Goal: Task Accomplishment & Management: Manage account settings

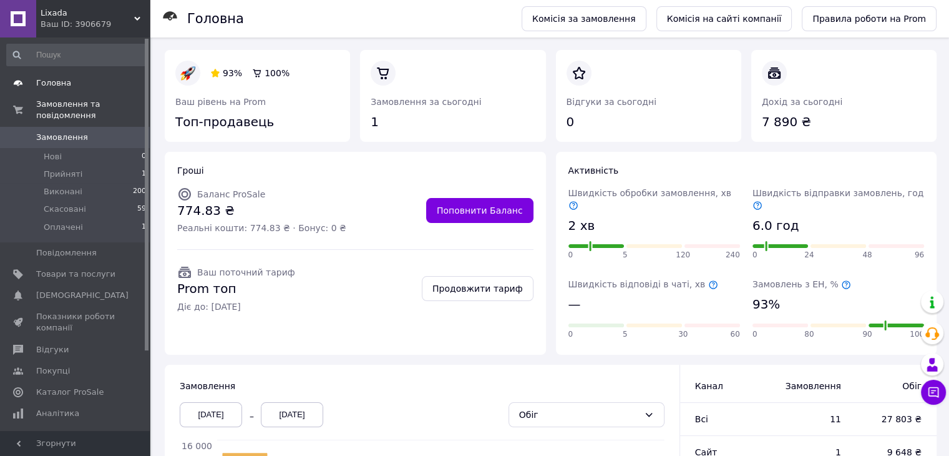
click at [49, 84] on span "Головна" at bounding box center [53, 82] width 35 height 11
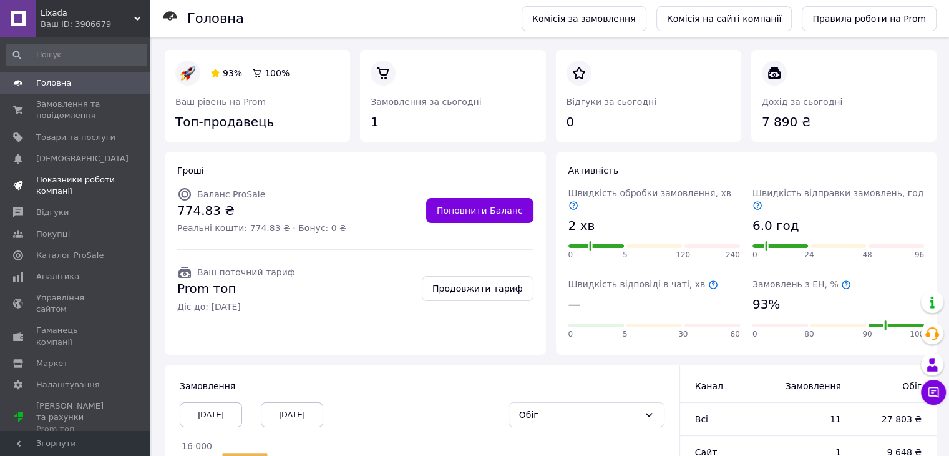
click at [70, 178] on span "Показники роботи компанії" at bounding box center [75, 185] width 79 height 22
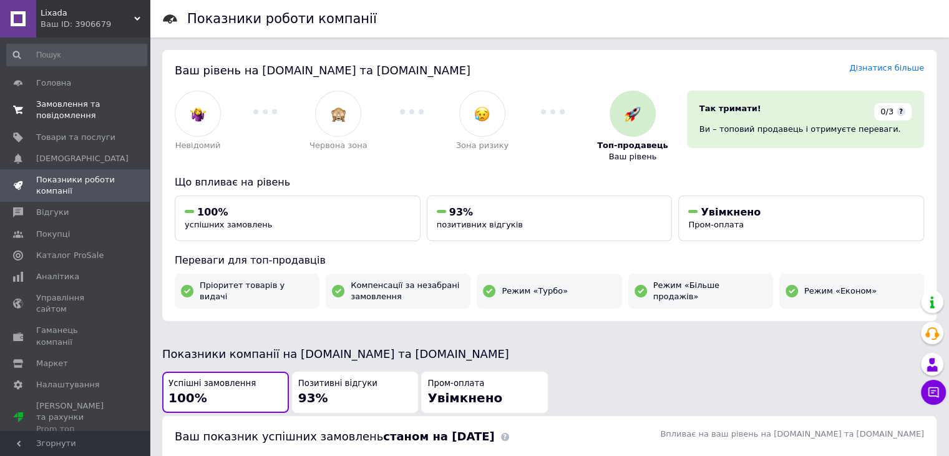
click at [77, 119] on span "Замовлення та повідомлення" at bounding box center [75, 110] width 79 height 22
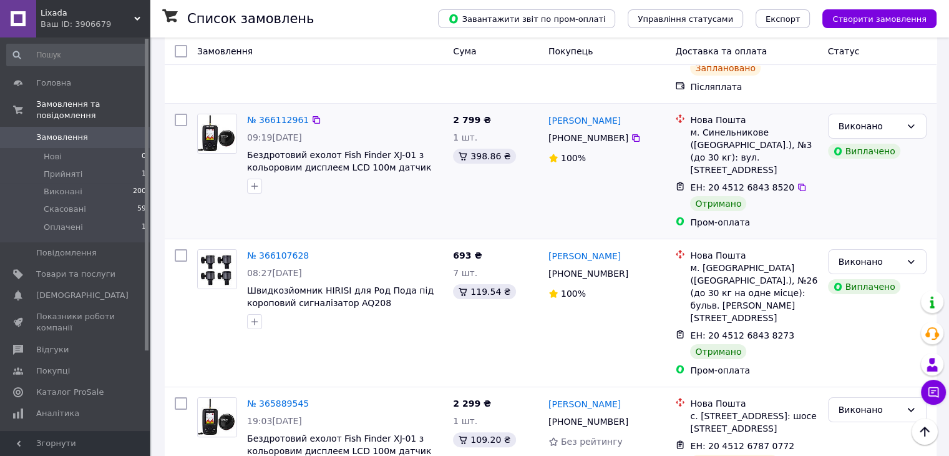
scroll to position [125, 0]
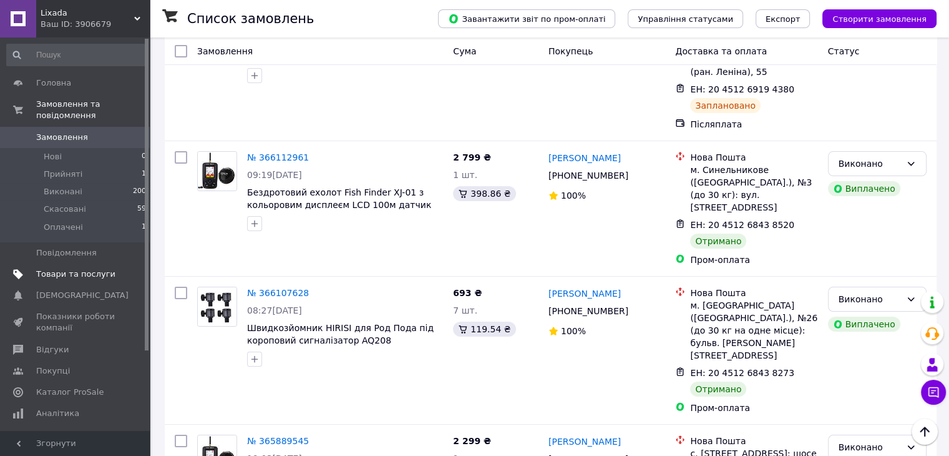
click at [64, 268] on span "Товари та послуги" at bounding box center [75, 273] width 79 height 11
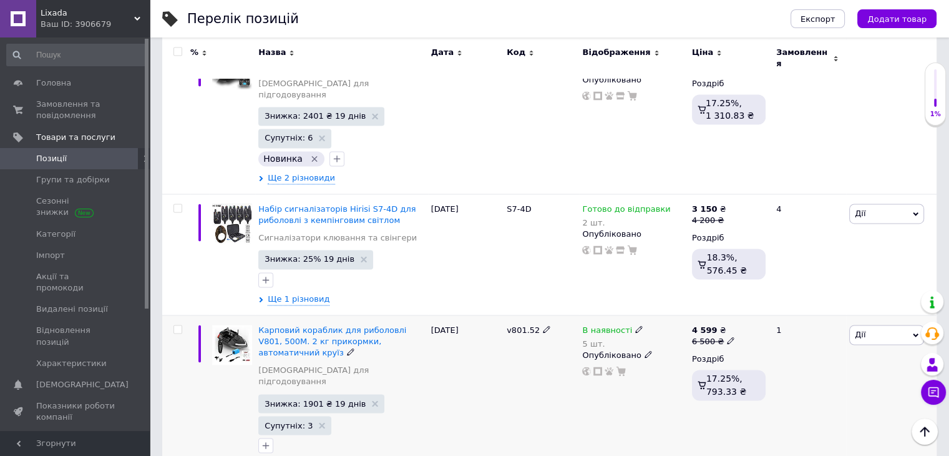
scroll to position [1935, 0]
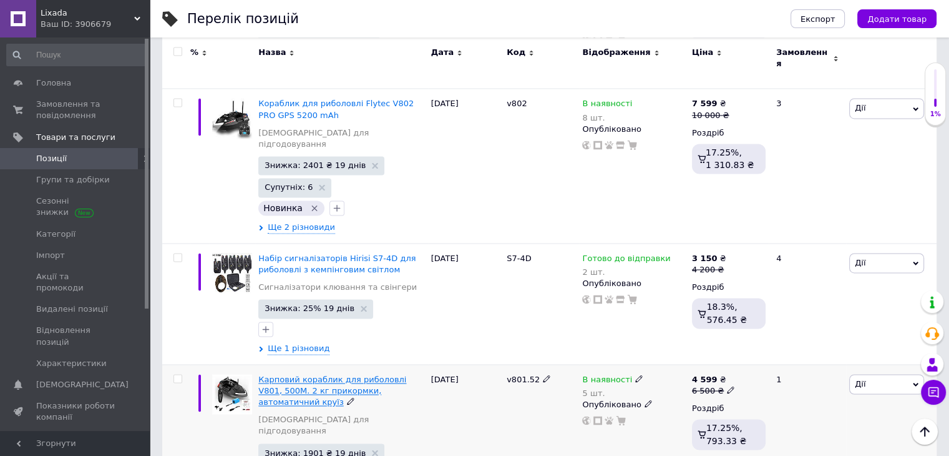
click at [327, 375] on span "Карповий кораблик для риболовлі V801, 500М. 2 кг прикормки, автоматичний круїз" at bounding box center [332, 391] width 148 height 32
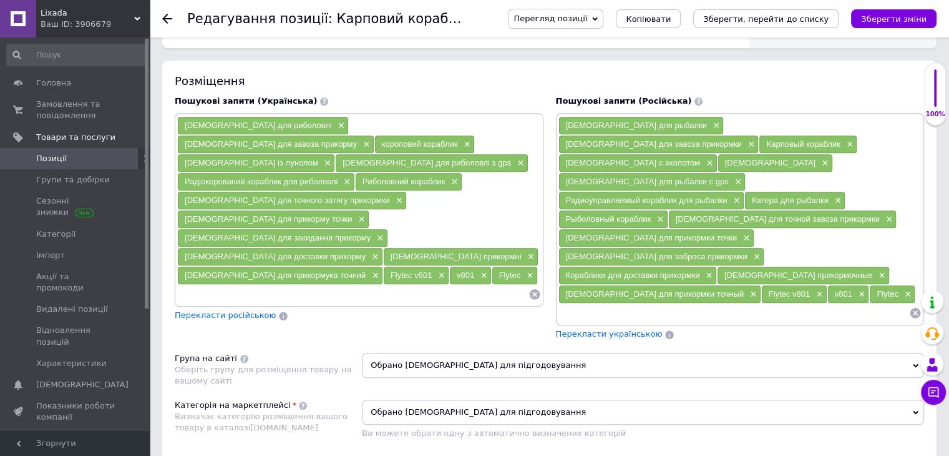
scroll to position [999, 0]
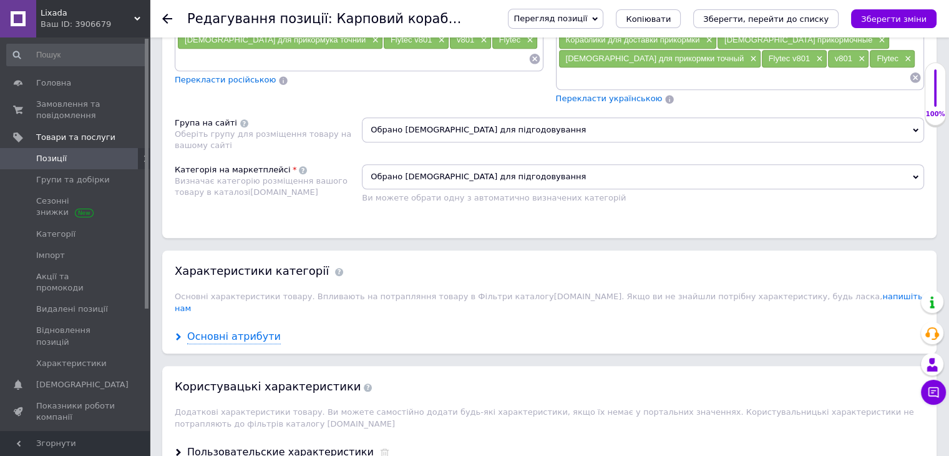
click at [231, 330] on div "Основні атрибути" at bounding box center [234, 337] width 94 height 14
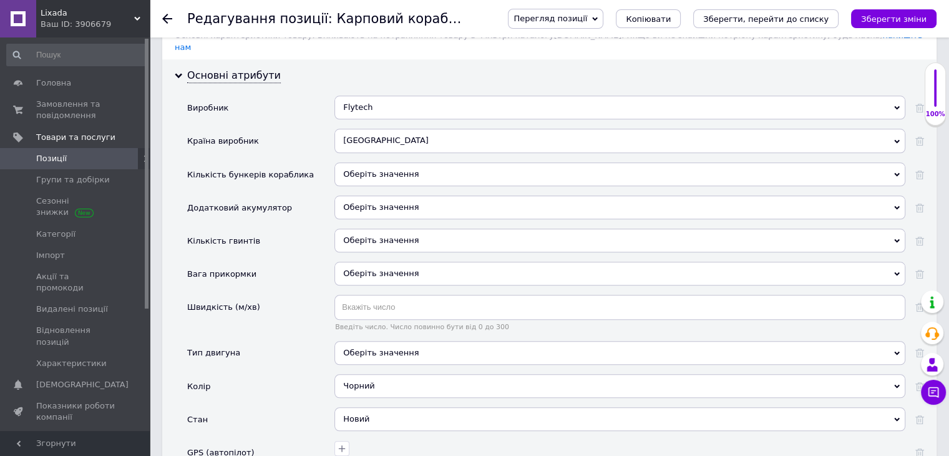
scroll to position [1311, 0]
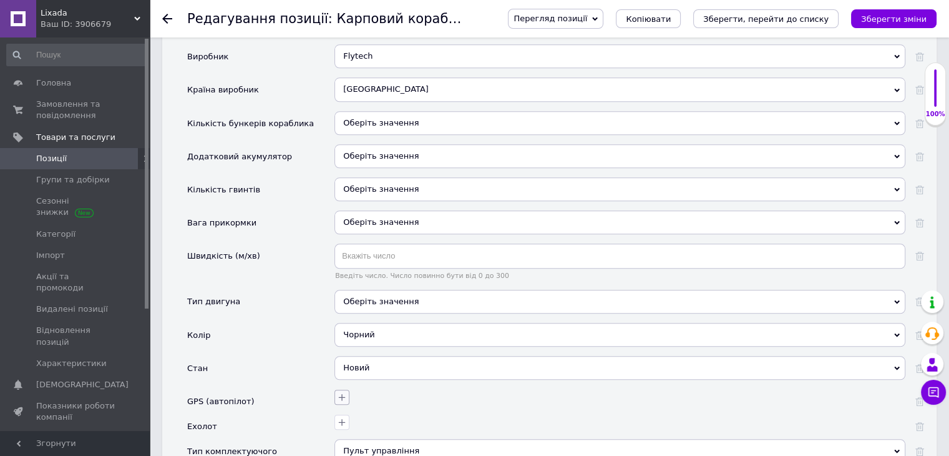
click at [340, 392] on icon "button" at bounding box center [342, 397] width 10 height 10
checkbox \(автопілот\) "true"
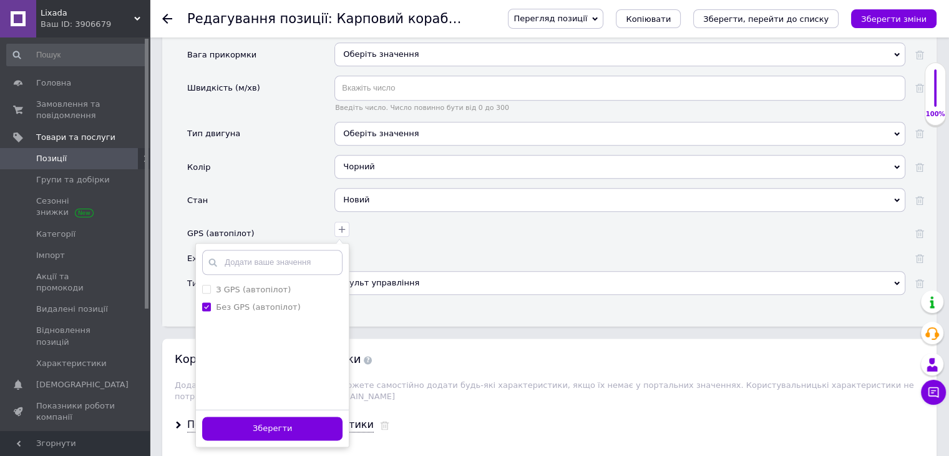
scroll to position [1498, 0]
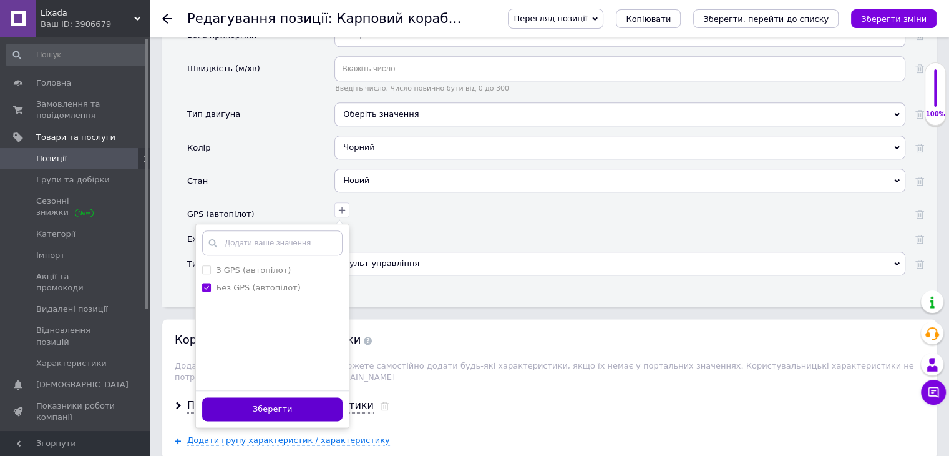
click at [277, 397] on button "Зберегти" at bounding box center [272, 409] width 140 height 24
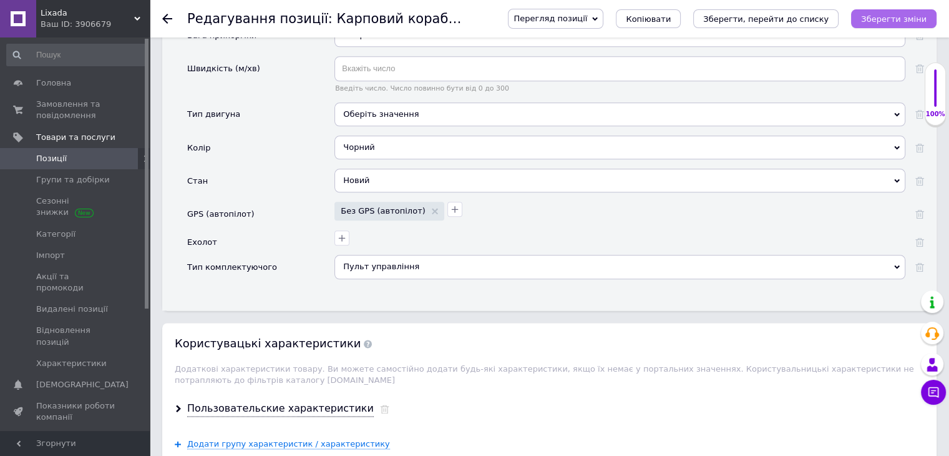
click at [884, 12] on button "Зберегти зміни" at bounding box center [894, 18] width 86 height 19
click at [76, 155] on span "Позиції" at bounding box center [75, 158] width 79 height 11
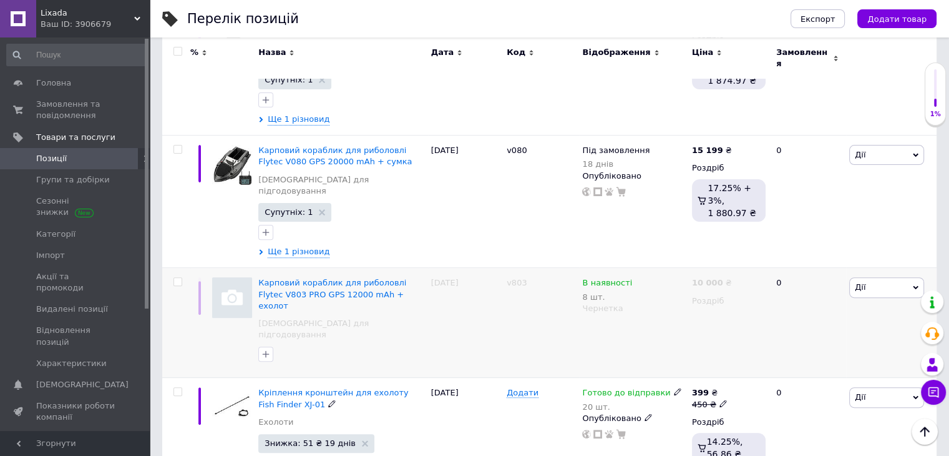
scroll to position [562, 0]
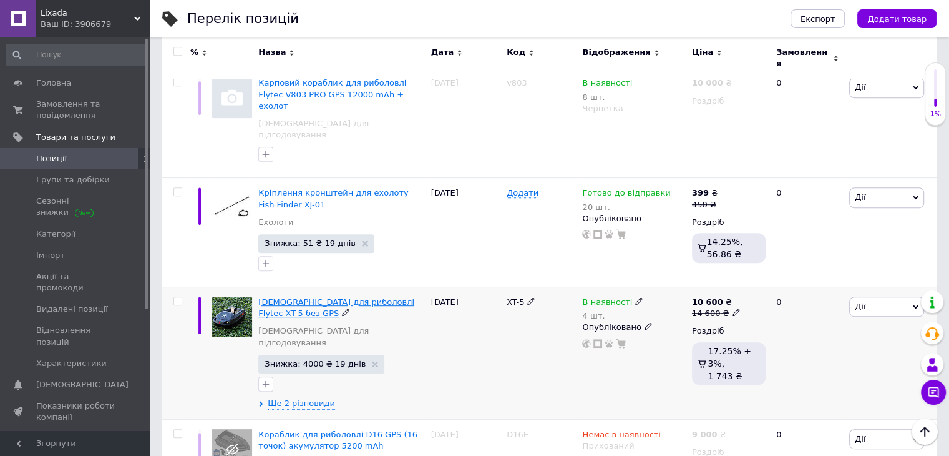
click at [299, 297] on span "[DEMOGRAPHIC_DATA] для риболовлі Flytec XT-5 без GPS" at bounding box center [336, 307] width 156 height 21
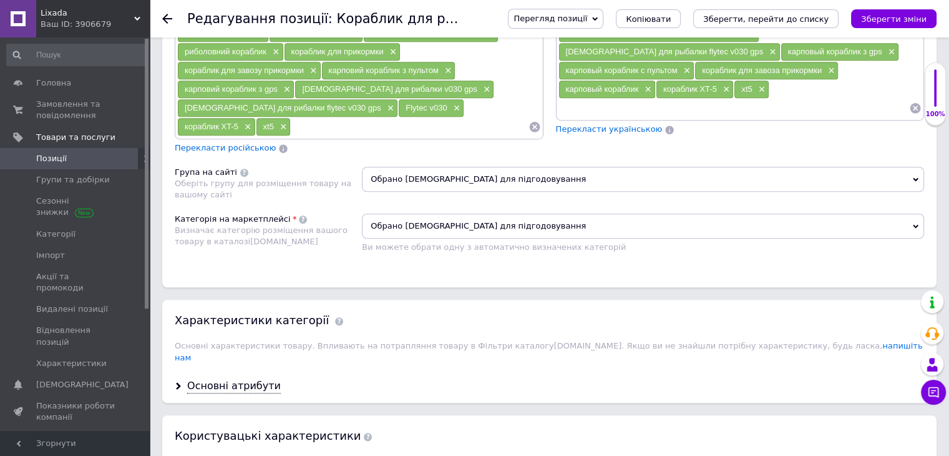
scroll to position [936, 0]
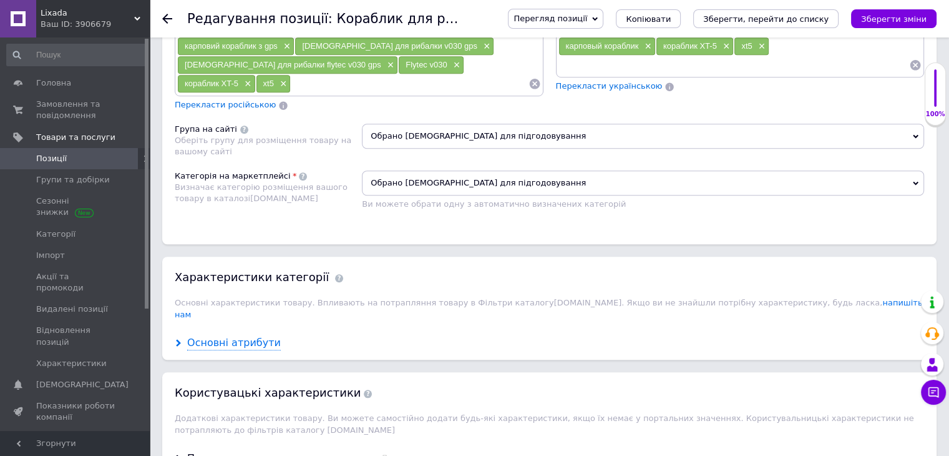
click at [244, 336] on div "Основні атрибути" at bounding box center [234, 343] width 94 height 14
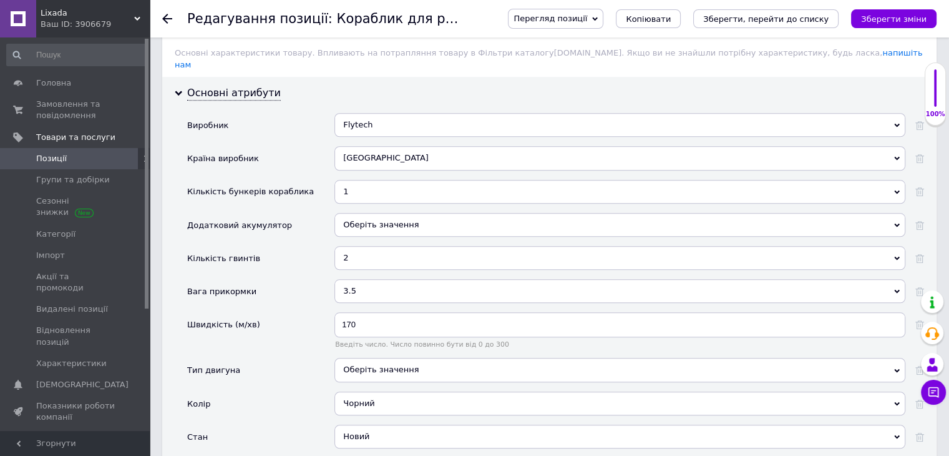
scroll to position [1311, 0]
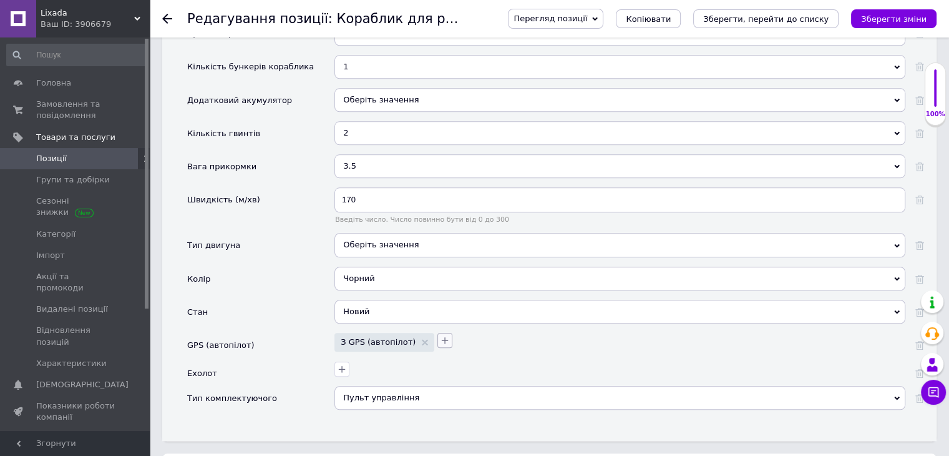
click at [440, 335] on icon "button" at bounding box center [445, 340] width 10 height 10
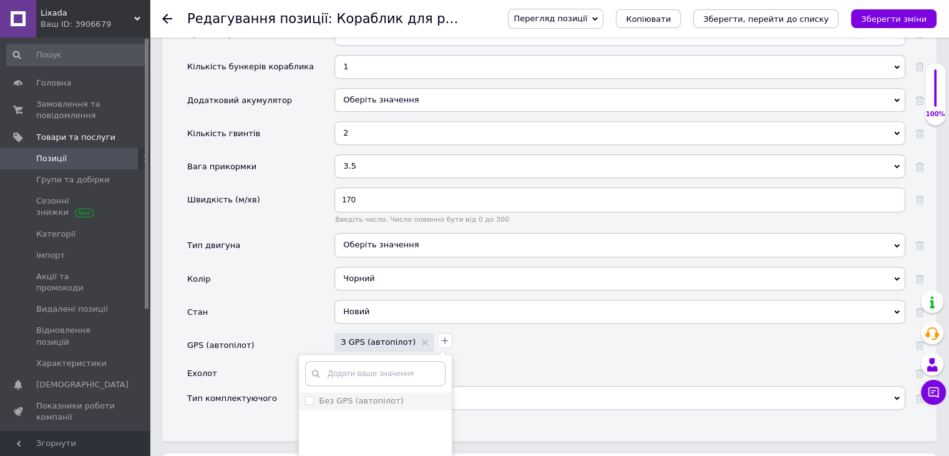
click at [305, 396] on \(автопілот\) "Без GPS (автопілот)" at bounding box center [309, 400] width 8 height 8
checkbox \(автопілот\) "true"
click at [484, 331] on div "З GPS (автопілот) Без GPS (автопілот) Додати ваше значення Зберегти" at bounding box center [618, 341] width 574 height 22
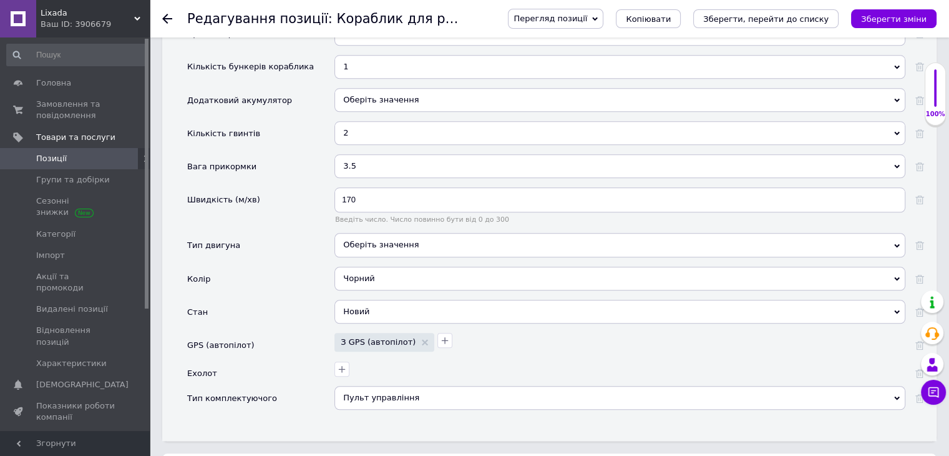
click at [424, 330] on div "З GPS (автопілот)" at bounding box center [618, 341] width 574 height 22
click at [440, 335] on icon "button" at bounding box center [445, 340] width 10 height 10
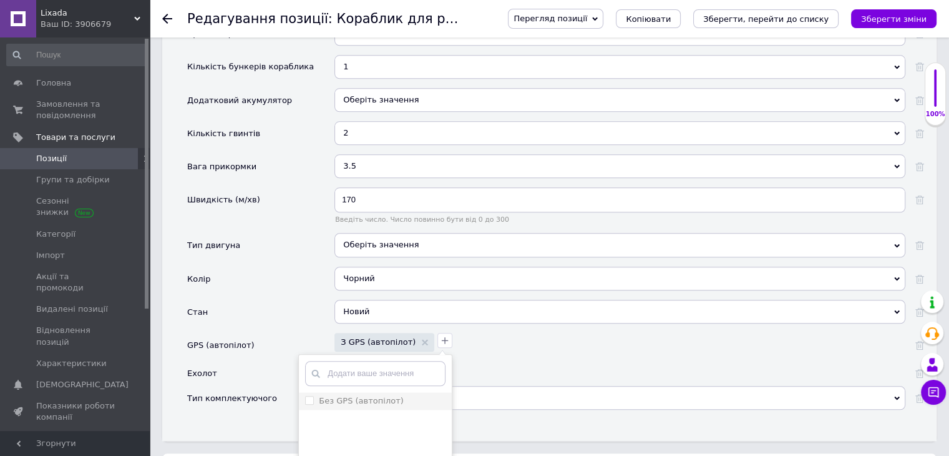
click at [305, 396] on \(автопілот\) "Без GPS (автопілот)" at bounding box center [309, 400] width 8 height 8
checkbox \(автопілот\) "true"
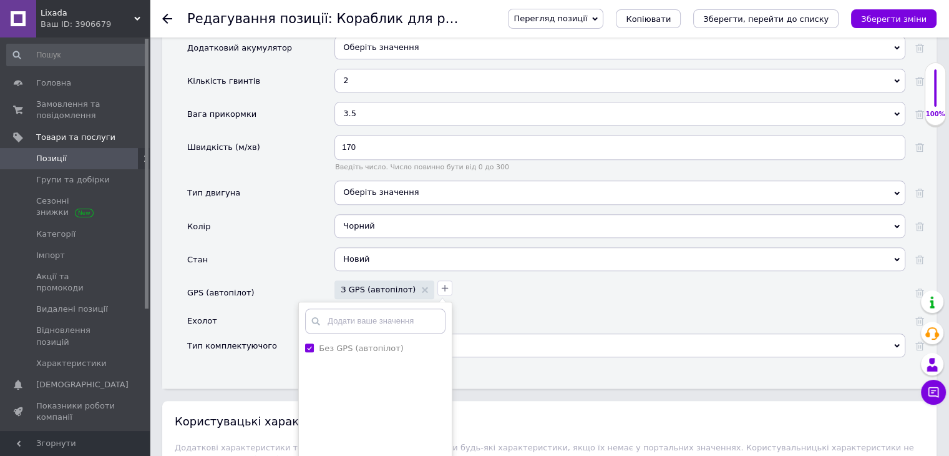
scroll to position [1436, 0]
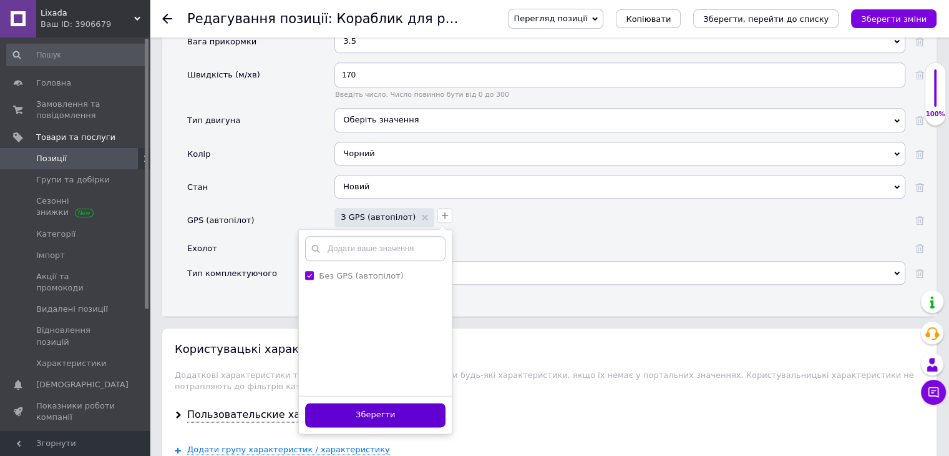
click at [372, 403] on button "Зберегти" at bounding box center [375, 415] width 140 height 24
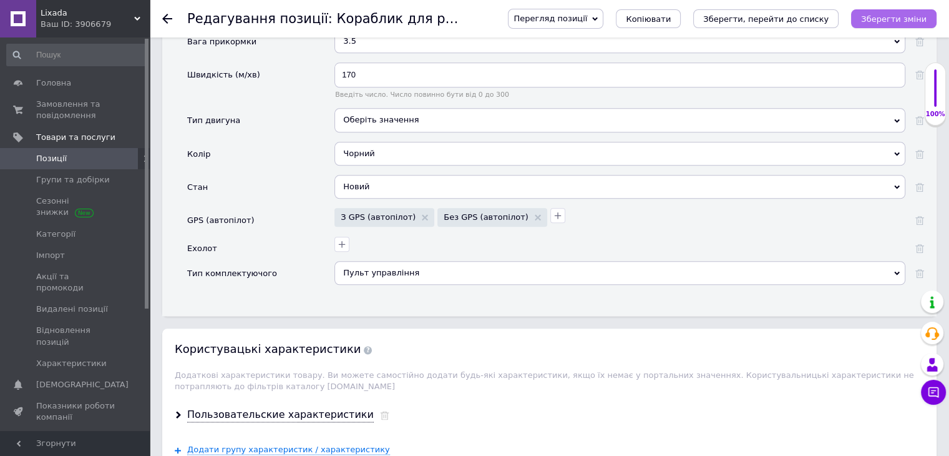
click at [876, 21] on icon "Зберегти зміни" at bounding box center [894, 18] width 66 height 9
click at [535, 214] on icon at bounding box center [538, 217] width 6 height 6
click at [899, 15] on icon "Зберегти зміни" at bounding box center [894, 18] width 66 height 9
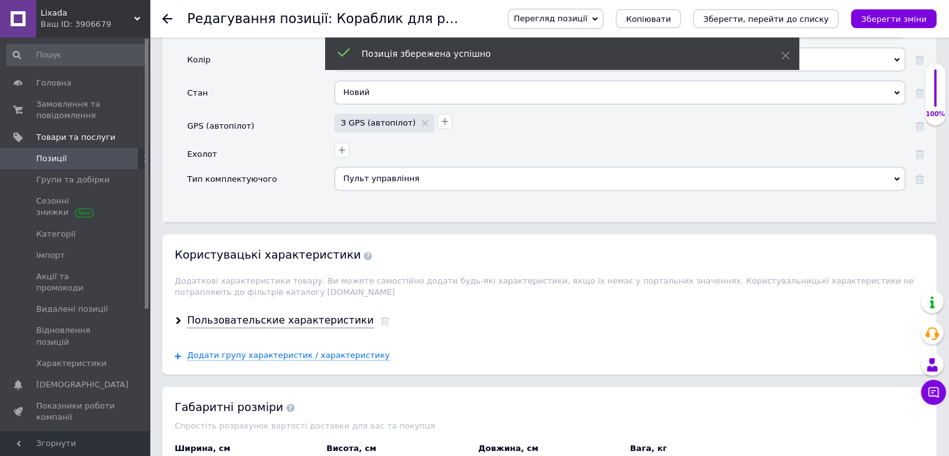
scroll to position [1623, 0]
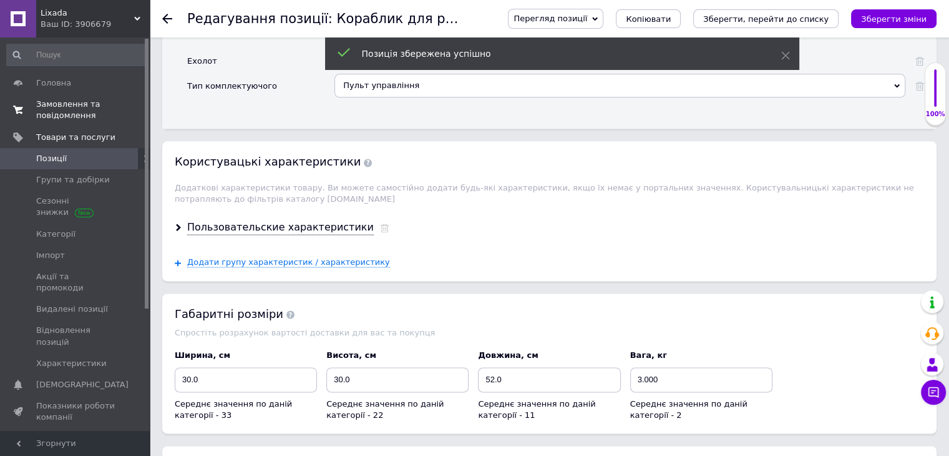
click at [53, 119] on span "Замовлення та повідомлення" at bounding box center [75, 110] width 79 height 22
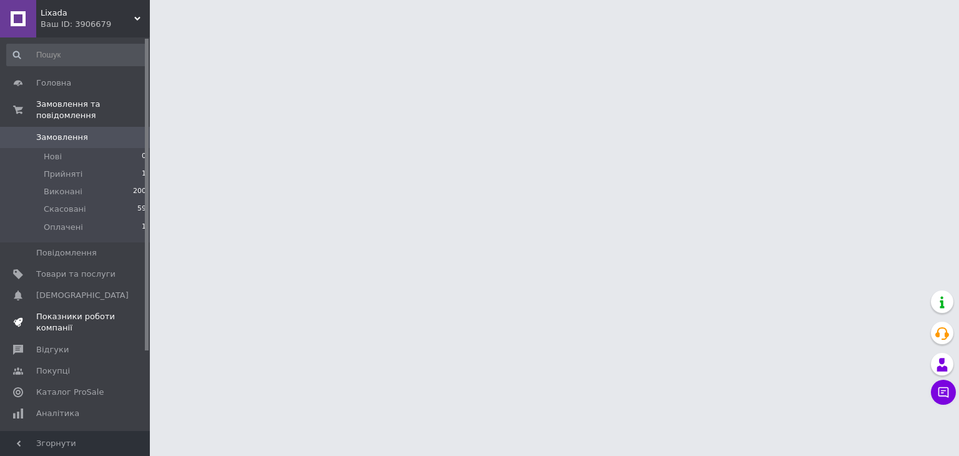
click at [67, 311] on span "Показники роботи компанії" at bounding box center [75, 322] width 79 height 22
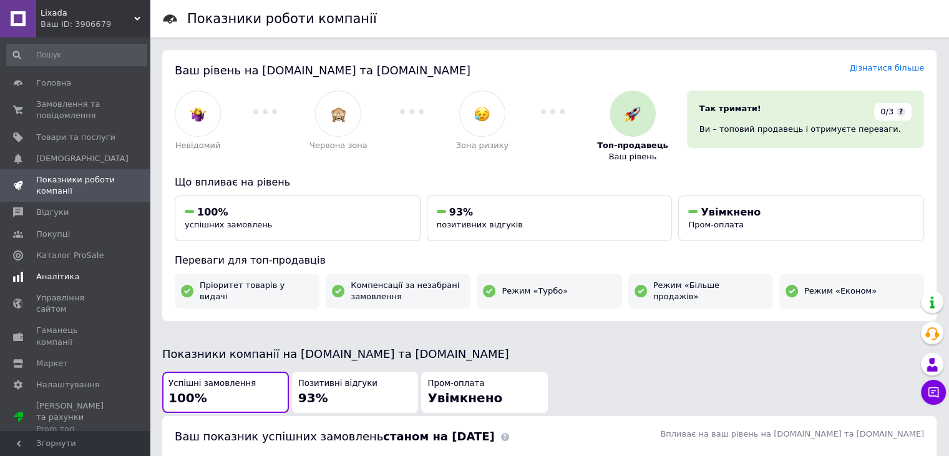
click at [61, 278] on span "Аналітика" at bounding box center [57, 276] width 43 height 11
